Goal: Information Seeking & Learning: Compare options

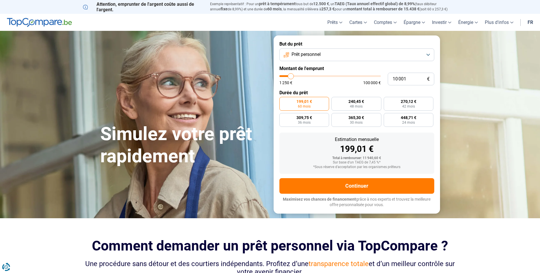
type input "9 250"
type input "9250"
type input "10 000"
type input "10000"
type input "11 500"
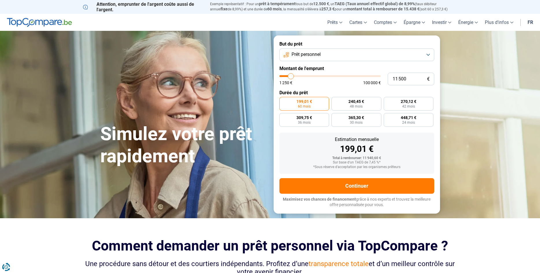
type input "11500"
type input "14 000"
type input "14000"
type input "17 750"
type input "17750"
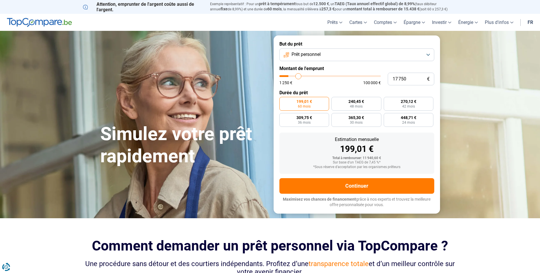
type input "21 750"
type input "21750"
type input "26 750"
type input "26750"
type input "31 500"
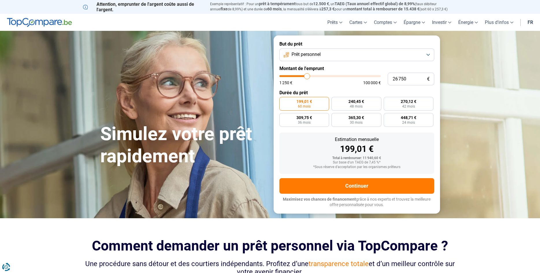
type input "31500"
type input "36 250"
type input "36250"
type input "42 250"
type input "42250"
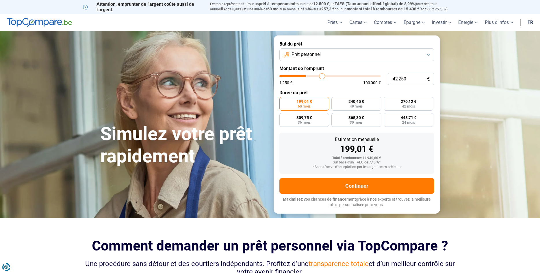
type input "45 500"
type input "45500"
type input "47 000"
type input "47000"
type input "48 000"
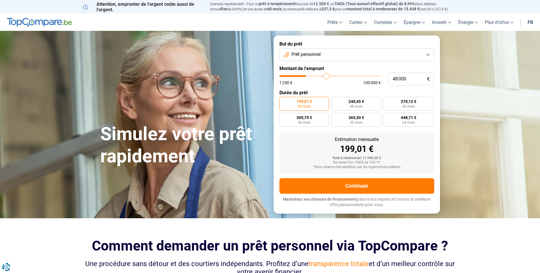
type input "48000"
type input "48 250"
type input "48250"
type input "48 750"
type input "48750"
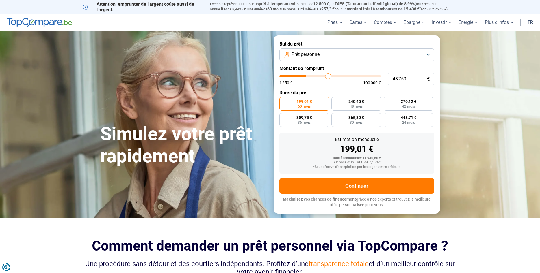
type input "49 000"
type input "49000"
type input "49 750"
type input "49750"
type input "50 000"
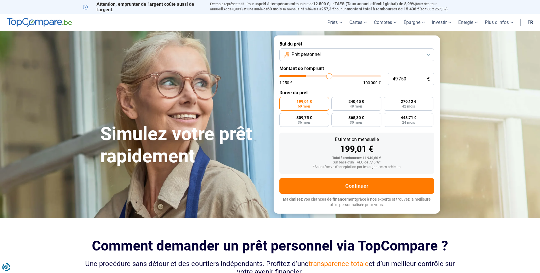
type input "50000"
type input "51 500"
type input "51500"
type input "53 000"
type input "53000"
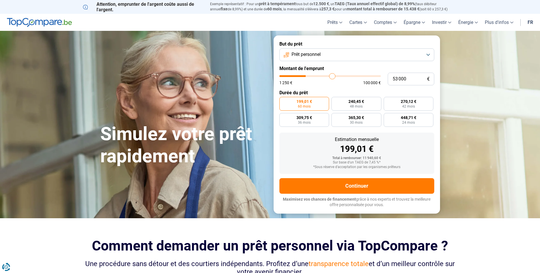
type input "55 500"
type input "55500"
type input "56 500"
type input "56500"
type input "57 250"
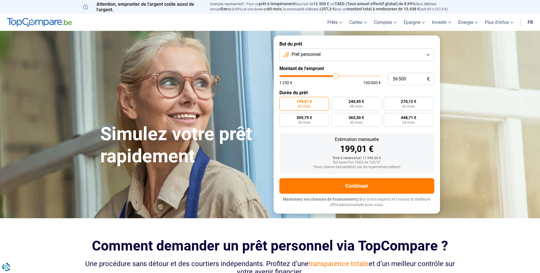
type input "57250"
type input "57 500"
type input "57500"
type input "56 250"
type input "56250"
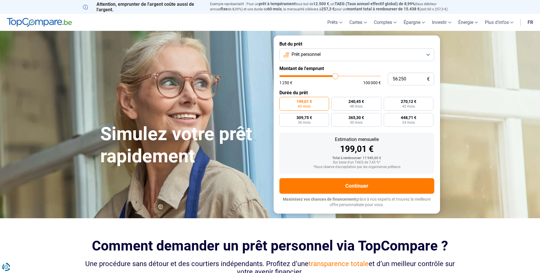
type input "55 500"
type input "55500"
type input "55 000"
type input "55000"
type input "54 500"
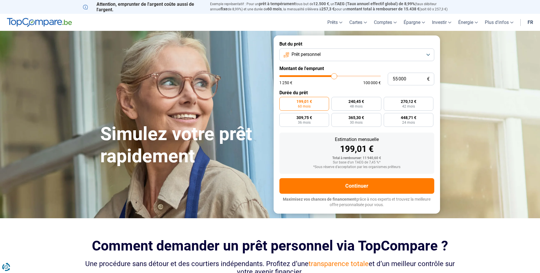
type input "54500"
type input "53 250"
type input "53250"
type input "53 000"
type input "53000"
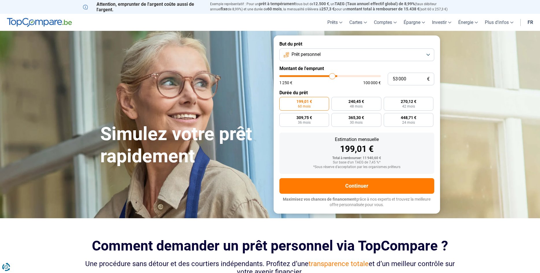
type input "52 750"
type input "52750"
type input "52 000"
type input "52000"
type input "51 750"
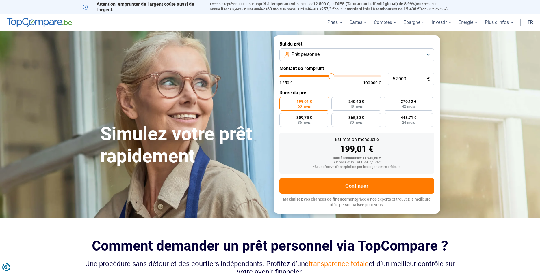
type input "51750"
type input "51 500"
type input "51500"
type input "51 250"
type input "51250"
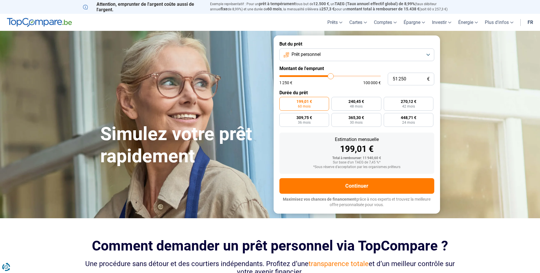
type input "51 000"
type input "51000"
type input "50 250"
type input "50250"
type input "50 000"
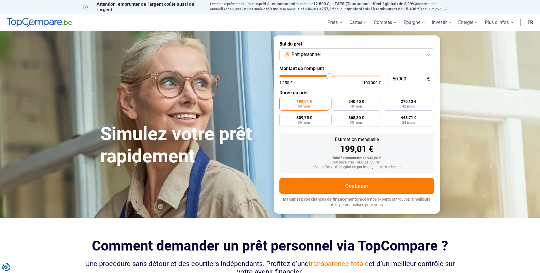
drag, startPoint x: 290, startPoint y: 76, endPoint x: 329, endPoint y: 75, distance: 39.3
type input "50000"
click at [329, 75] on input "range" at bounding box center [329, 76] width 101 height 2
radio input "false"
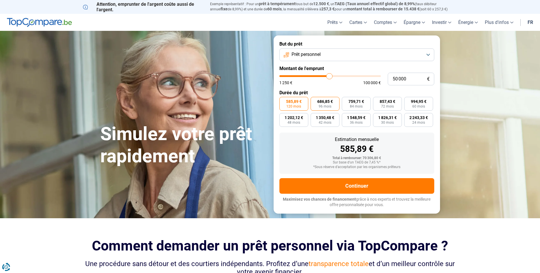
click at [317, 102] on label "686,85 € 96 mois" at bounding box center [324, 104] width 29 height 14
click at [314, 101] on input "686,85 € 96 mois" at bounding box center [312, 99] width 4 height 4
radio input "true"
click at [350, 104] on span "759,71 €" at bounding box center [356, 102] width 16 height 4
click at [345, 101] on input "759,71 € 84 mois" at bounding box center [344, 99] width 4 height 4
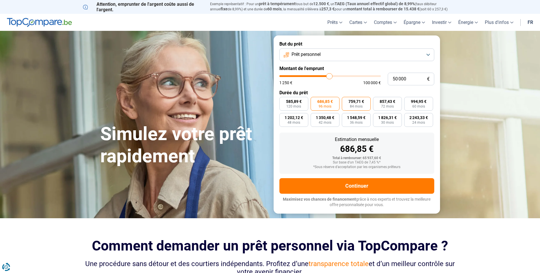
radio input "true"
click at [292, 101] on span "585,89 €" at bounding box center [294, 102] width 16 height 4
click at [283, 101] on input "585,89 € 120 mois" at bounding box center [281, 99] width 4 height 4
radio input "true"
click at [358, 101] on span "759,71 €" at bounding box center [356, 102] width 16 height 4
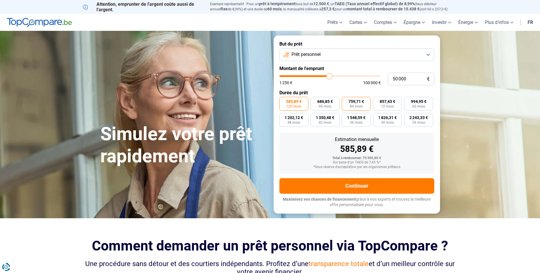
click at [345, 101] on input "759,71 € 84 mois" at bounding box center [344, 99] width 4 height 4
radio input "true"
click at [299, 107] on span "120 mois" at bounding box center [293, 106] width 15 height 3
click at [283, 101] on input "585,89 € 120 mois" at bounding box center [281, 99] width 4 height 4
radio input "true"
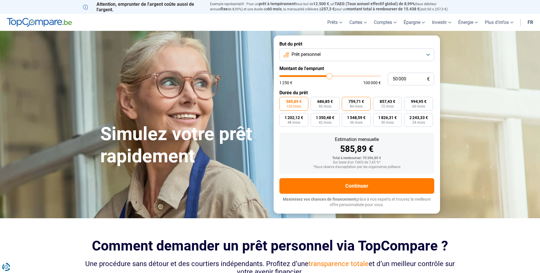
click at [350, 105] on span "84 mois" at bounding box center [356, 106] width 13 height 3
click at [345, 101] on input "759,71 € 84 mois" at bounding box center [344, 99] width 4 height 4
radio input "true"
click at [296, 102] on span "585,89 €" at bounding box center [294, 102] width 16 height 4
click at [283, 101] on input "585,89 € 120 mois" at bounding box center [281, 99] width 4 height 4
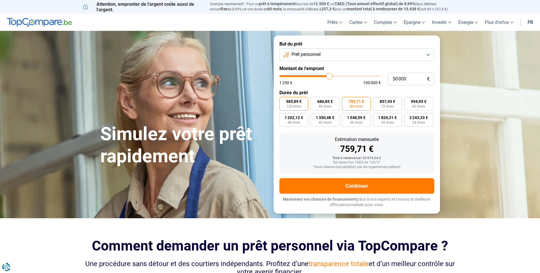
radio input "true"
click at [320, 102] on span "686,85 €" at bounding box center [325, 102] width 16 height 4
click at [314, 101] on input "686,85 € 96 mois" at bounding box center [312, 99] width 4 height 4
radio input "true"
click at [389, 104] on span "857,43 €" at bounding box center [387, 102] width 16 height 4
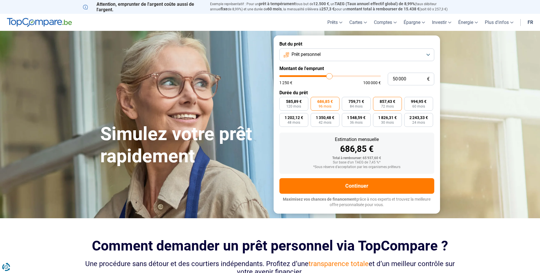
click at [376, 101] on input "857,43 € 72 mois" at bounding box center [375, 99] width 4 height 4
radio input "true"
click at [358, 104] on span "759,71 €" at bounding box center [356, 102] width 16 height 4
click at [345, 101] on input "759,71 € 84 mois" at bounding box center [344, 99] width 4 height 4
radio input "true"
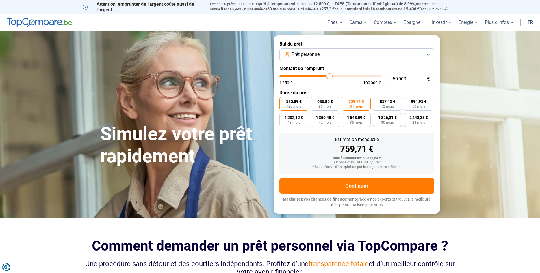
drag, startPoint x: 295, startPoint y: 101, endPoint x: 296, endPoint y: 105, distance: 3.6
click at [295, 101] on span "585,89 €" at bounding box center [294, 102] width 16 height 4
click at [283, 101] on input "585,89 € 120 mois" at bounding box center [281, 99] width 4 height 4
radio input "true"
